Goal: Task Accomplishment & Management: Manage account settings

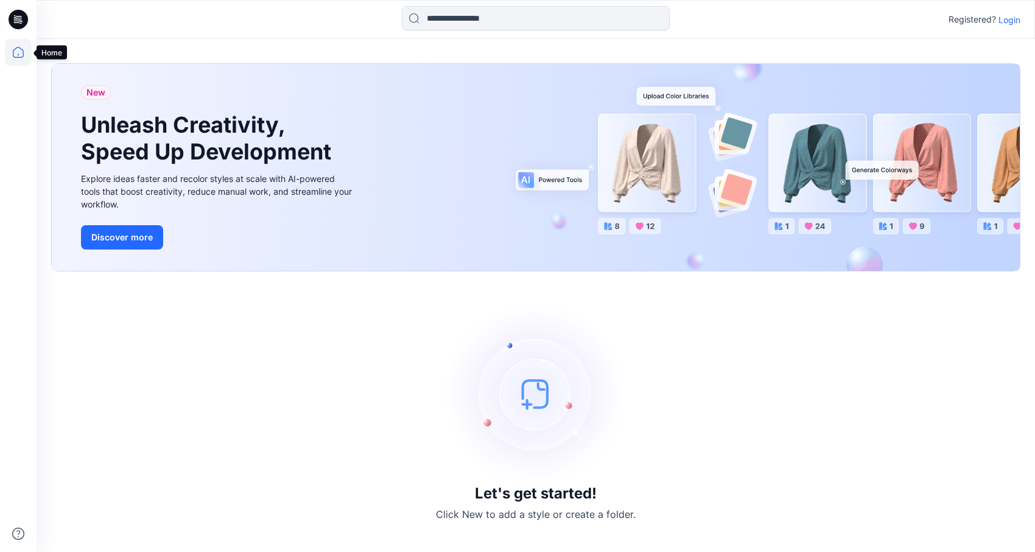
click at [17, 55] on icon at bounding box center [18, 52] width 27 height 27
click at [535, 402] on img at bounding box center [535, 393] width 183 height 183
click at [18, 534] on icon at bounding box center [18, 534] width 12 height 12
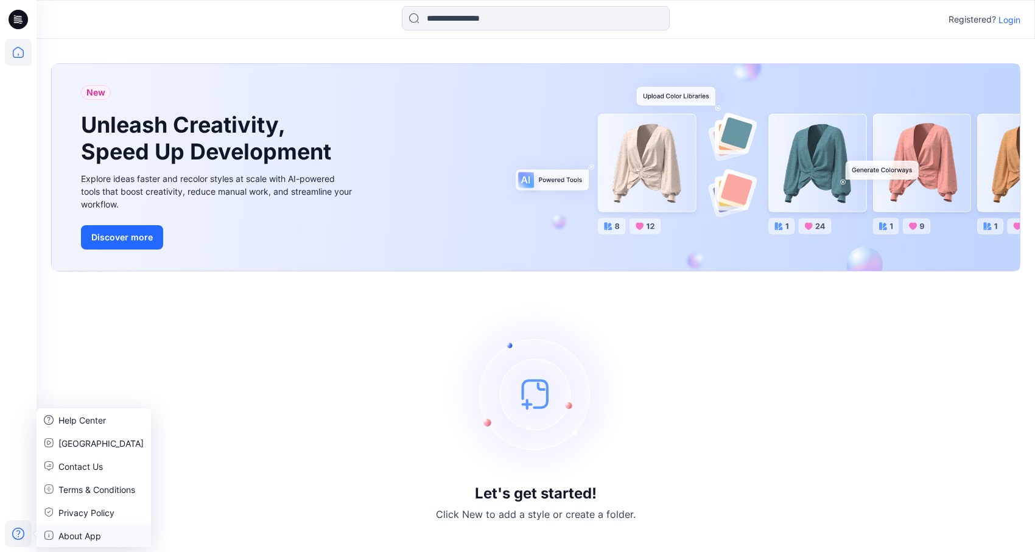
click at [63, 538] on p "About App" at bounding box center [79, 535] width 43 height 13
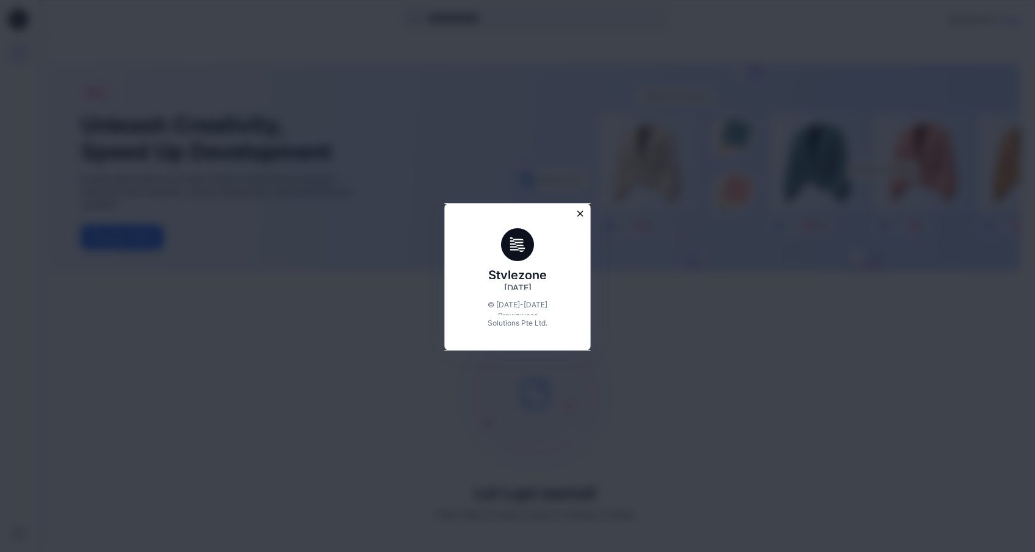
click at [581, 215] on icon "Close modal" at bounding box center [580, 213] width 11 height 11
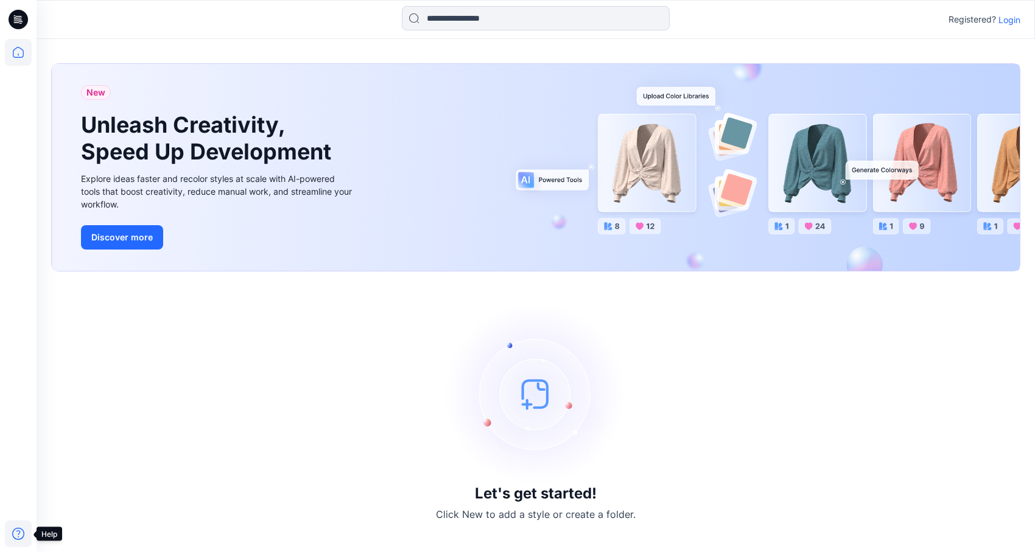
click at [19, 534] on icon at bounding box center [18, 533] width 27 height 27
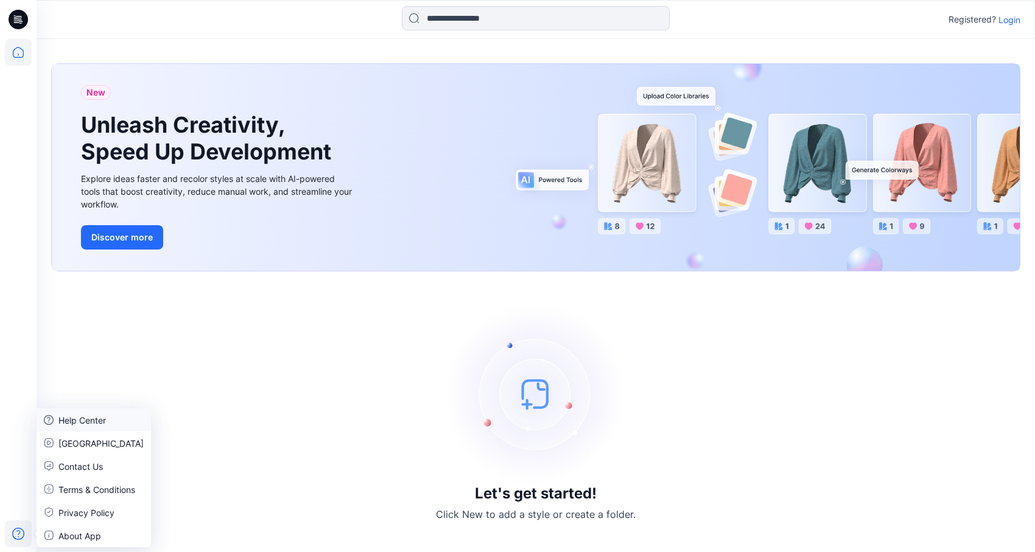
click at [82, 419] on p "Help Center" at bounding box center [81, 420] width 47 height 13
click at [1006, 22] on p "Login" at bounding box center [1009, 19] width 22 height 13
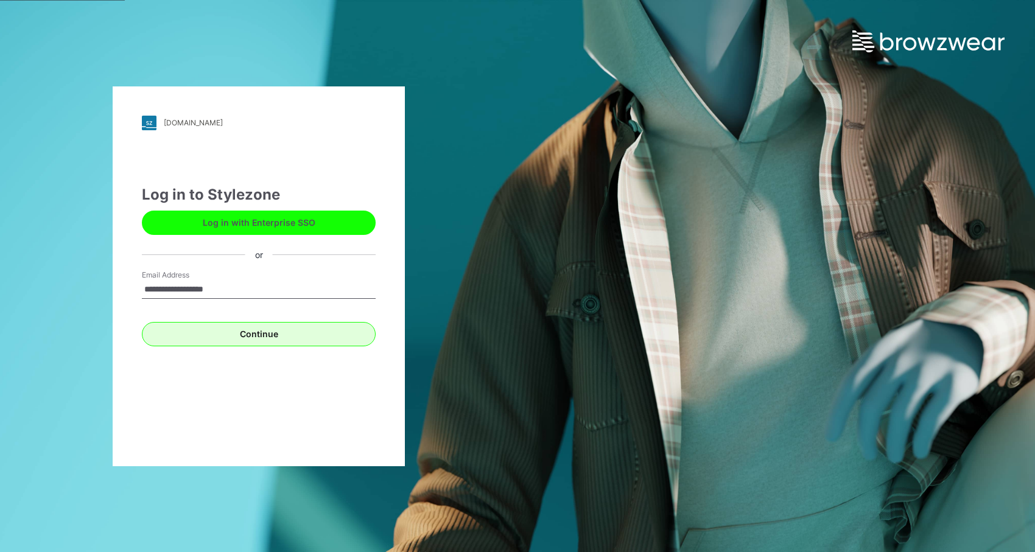
type input "**********"
click at [291, 340] on button "Continue" at bounding box center [259, 334] width 234 height 24
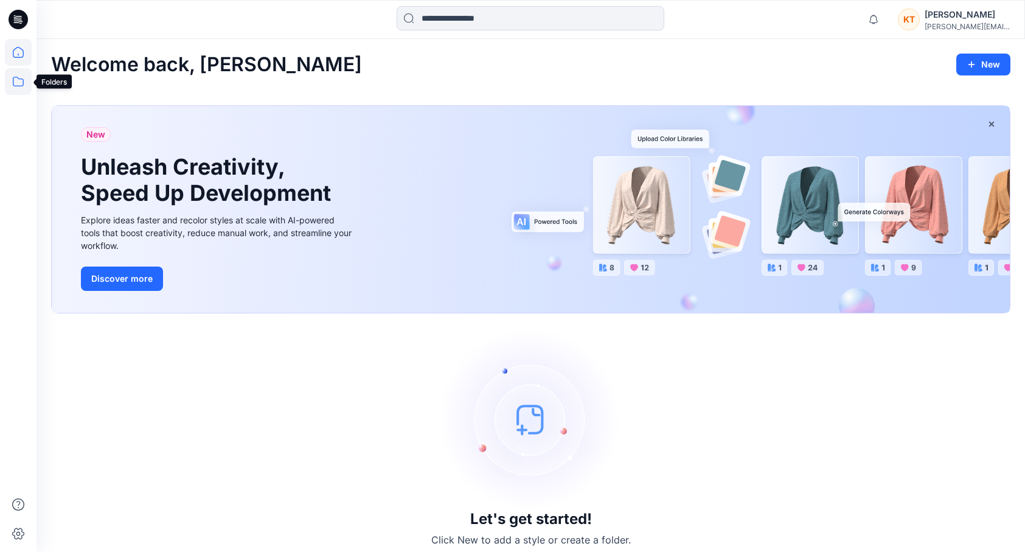
click at [19, 86] on icon at bounding box center [18, 81] width 27 height 27
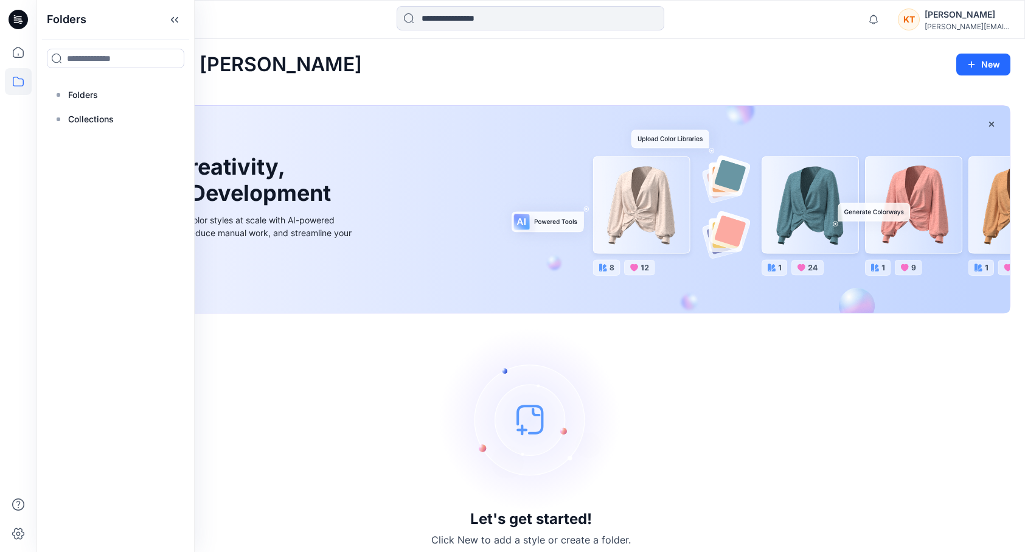
click at [15, 226] on div at bounding box center [18, 295] width 27 height 513
